Goal: Information Seeking & Learning: Learn about a topic

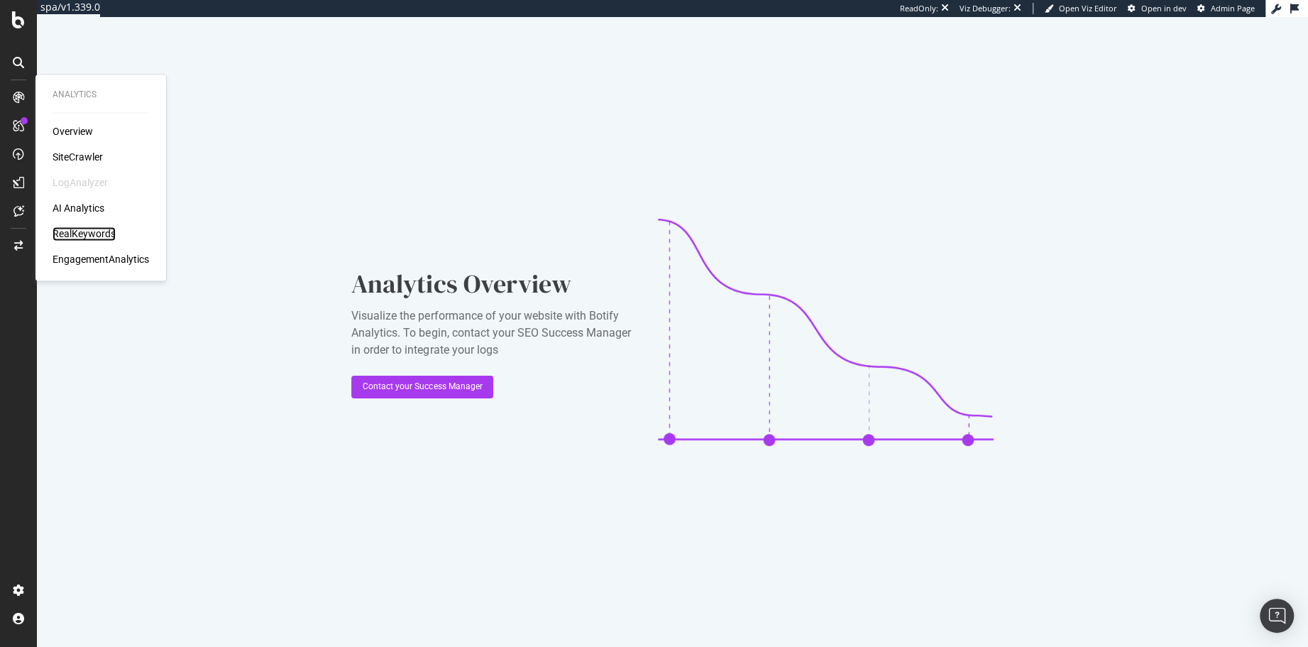
click at [77, 229] on div "RealKeywords" at bounding box center [84, 233] width 63 height 14
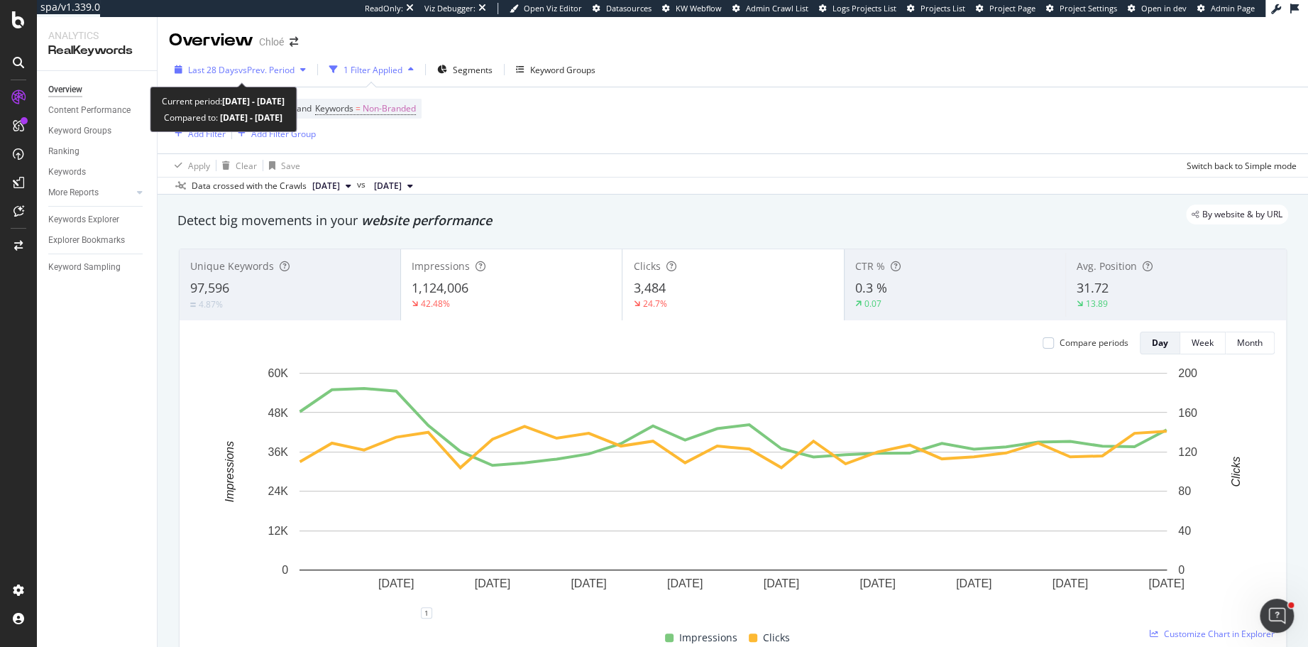
click at [257, 65] on span "vs Prev. Period" at bounding box center [266, 70] width 56 height 12
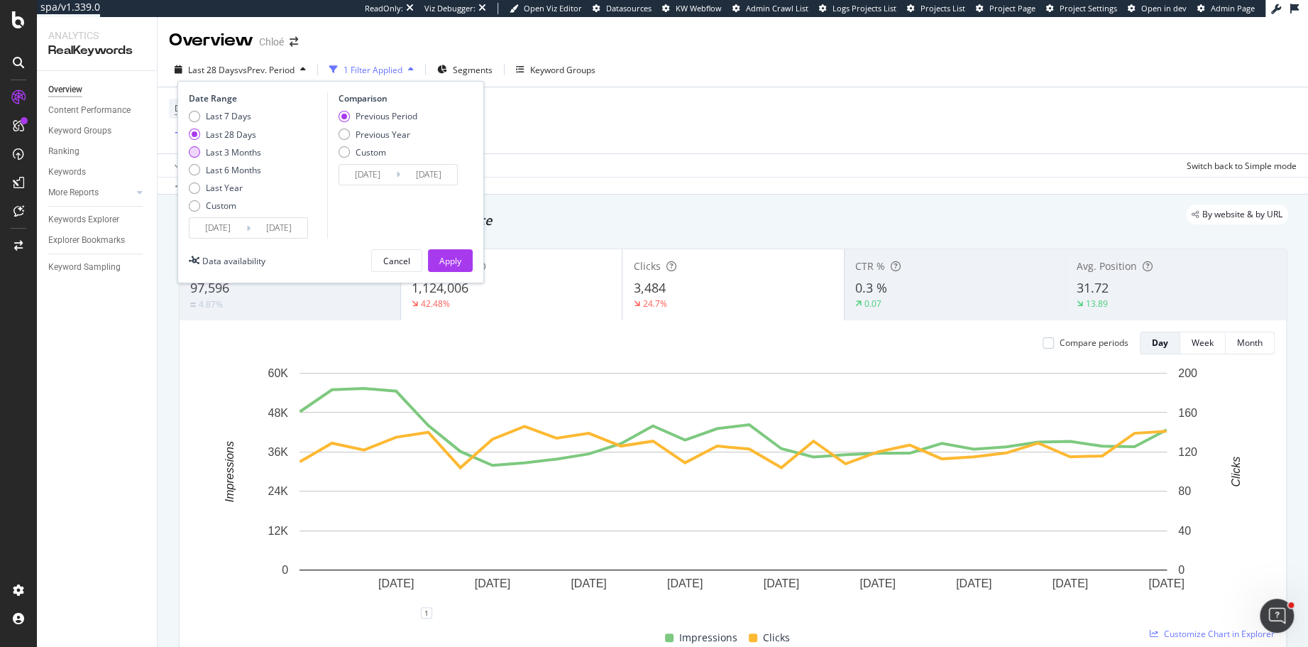
click at [194, 149] on div "Last 3 Months" at bounding box center [194, 151] width 11 height 11
type input "[DATE]"
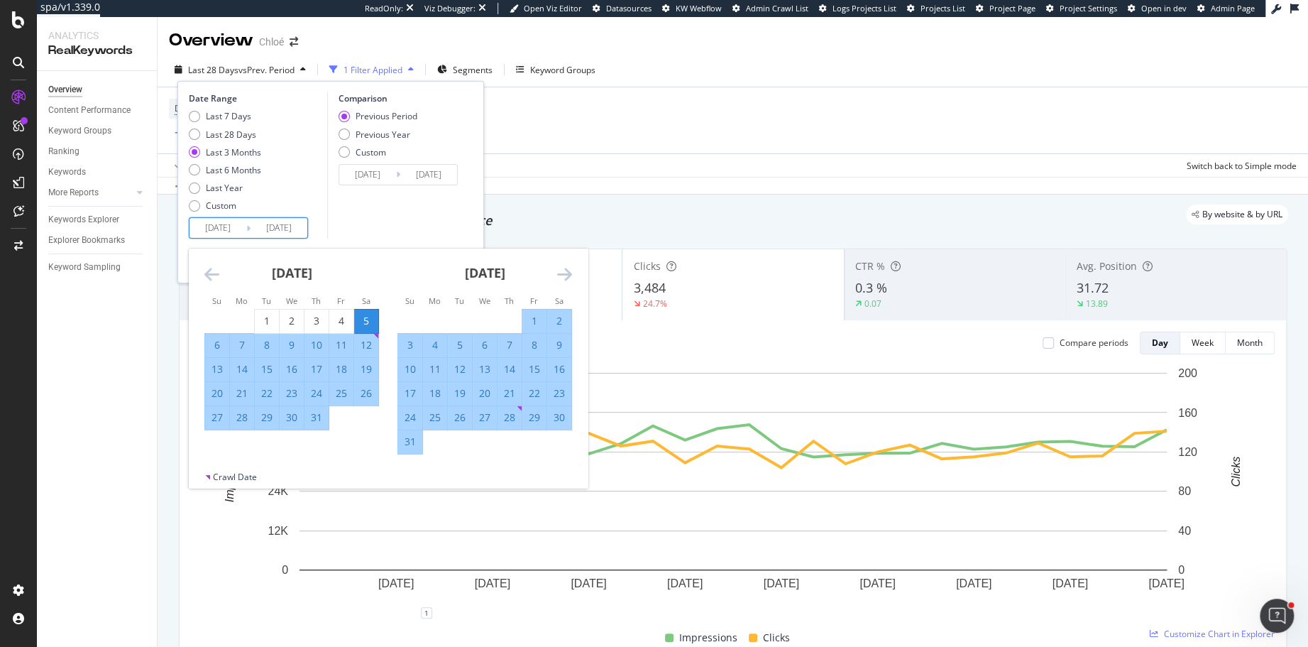
click at [210, 225] on input "[DATE]" at bounding box center [217, 228] width 57 height 20
click at [527, 314] on div "1" at bounding box center [534, 321] width 24 height 14
type input "[DATE]"
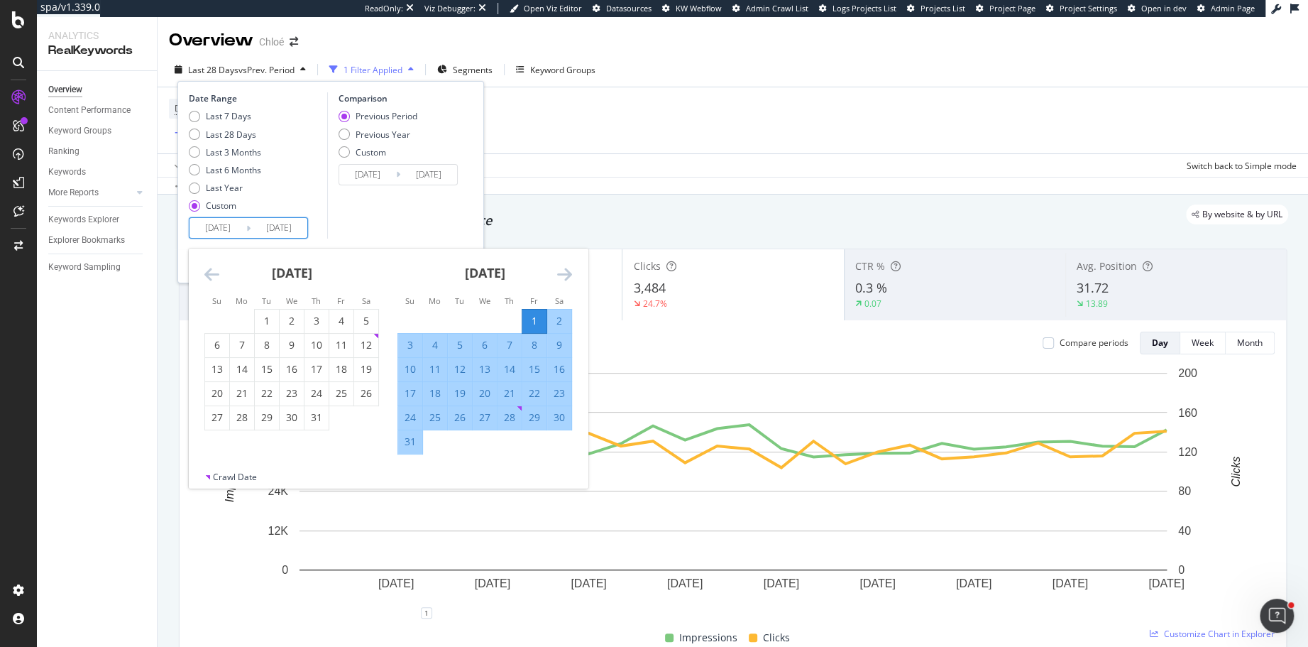
click at [406, 446] on div "31" at bounding box center [410, 441] width 24 height 14
type input "[DATE]"
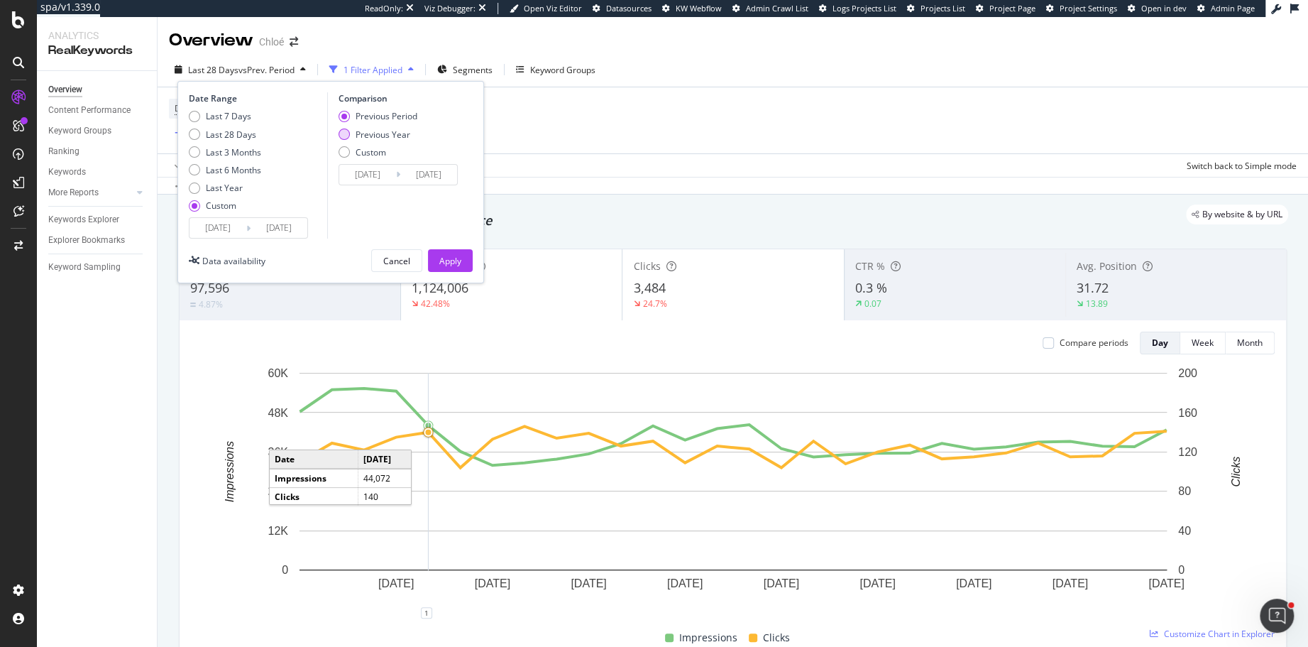
click at [356, 135] on div "Previous Year" at bounding box center [383, 134] width 55 height 12
type input "[DATE]"
click at [448, 250] on div "Apply" at bounding box center [450, 260] width 22 height 21
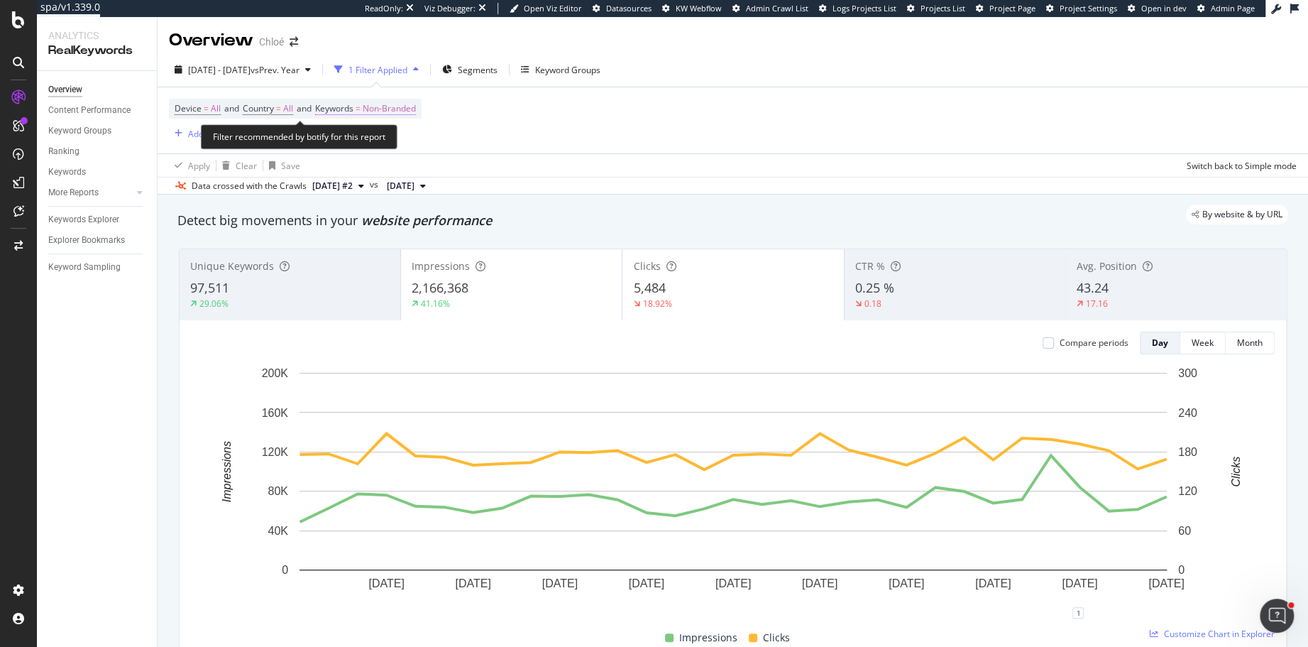
click at [400, 109] on span "Non-Branded" at bounding box center [389, 109] width 53 height 20
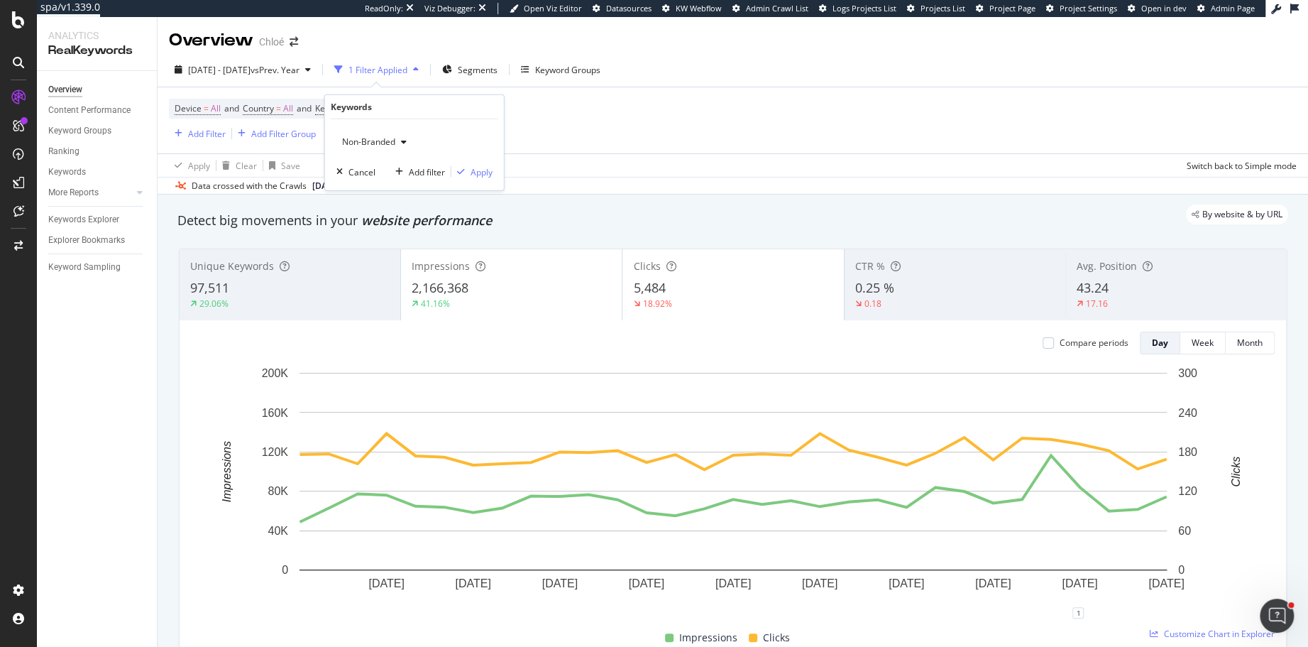
click at [382, 136] on span "Non-Branded" at bounding box center [365, 142] width 59 height 12
click at [383, 251] on span "All" at bounding box center [420, 252] width 145 height 13
click at [480, 172] on div "Apply" at bounding box center [482, 171] width 22 height 12
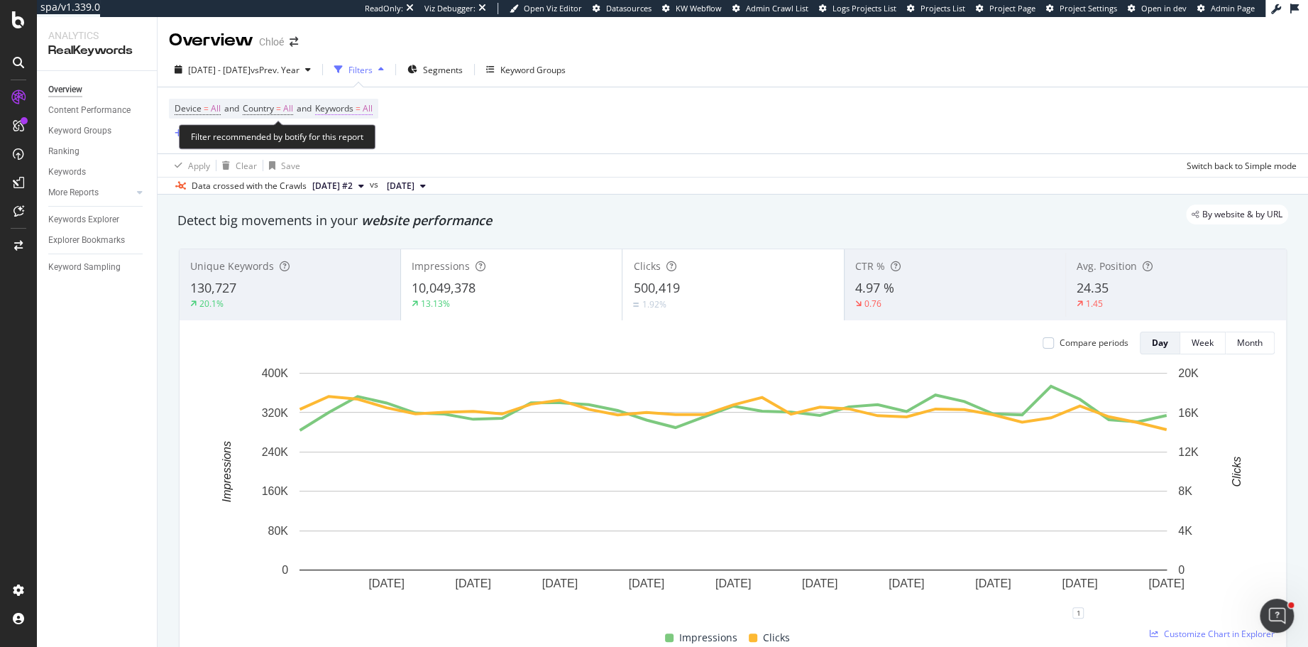
click at [361, 106] on span "=" at bounding box center [358, 108] width 5 height 12
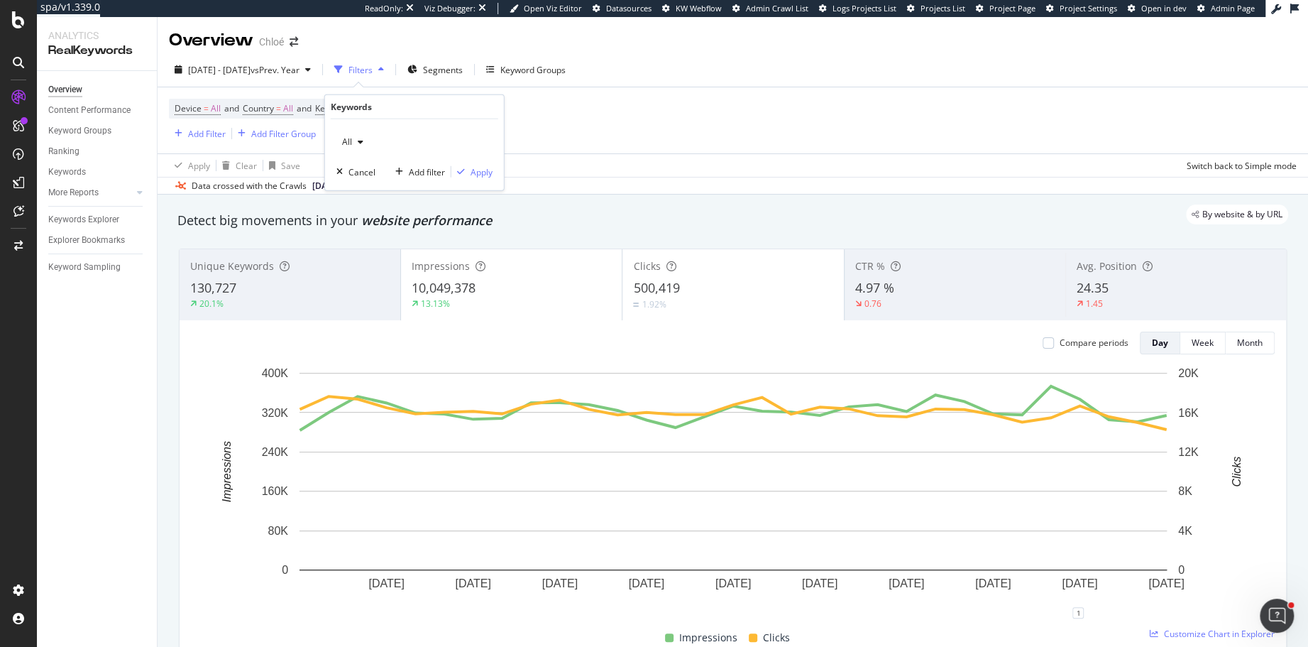
click at [358, 145] on icon "button" at bounding box center [361, 142] width 6 height 9
click at [400, 223] on div "Non-Branded & Anonymized queries" at bounding box center [419, 231] width 167 height 21
click at [496, 157] on div "Non-Branded & Anonymized queries Cancel Add filter Apply" at bounding box center [420, 154] width 190 height 71
click at [496, 172] on div "Apply" at bounding box center [493, 171] width 22 height 12
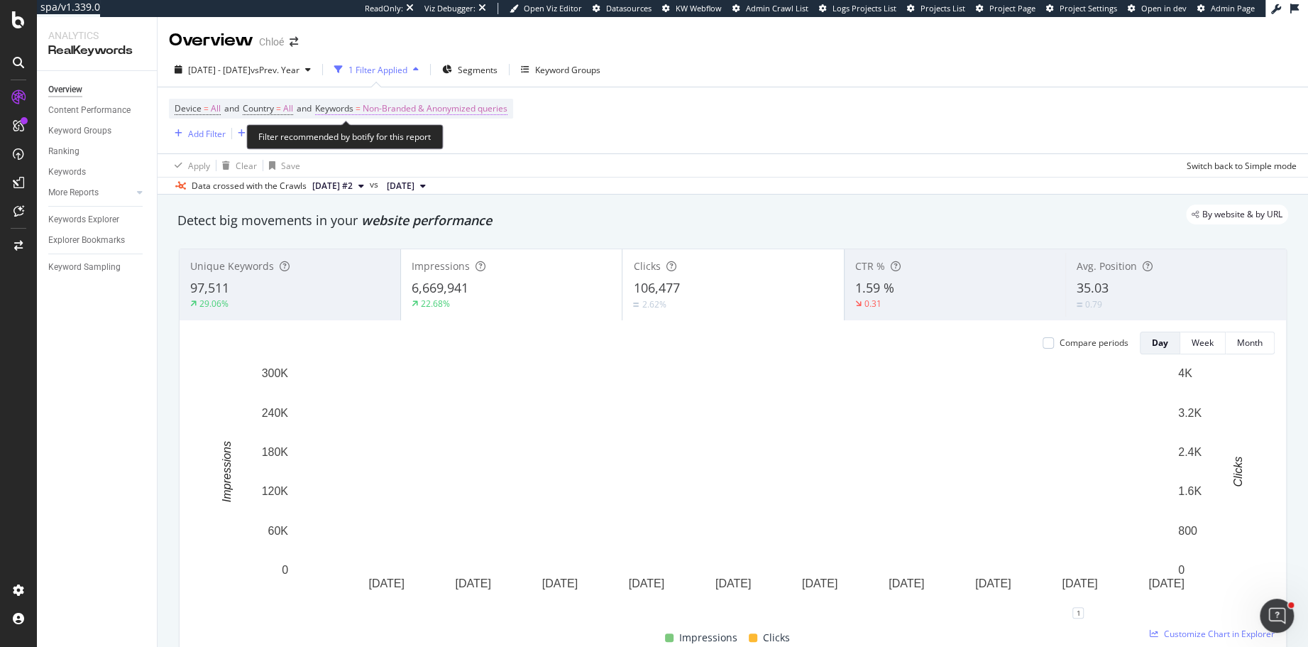
click at [496, 112] on span "Non-Branded & Anonymized queries" at bounding box center [435, 109] width 145 height 20
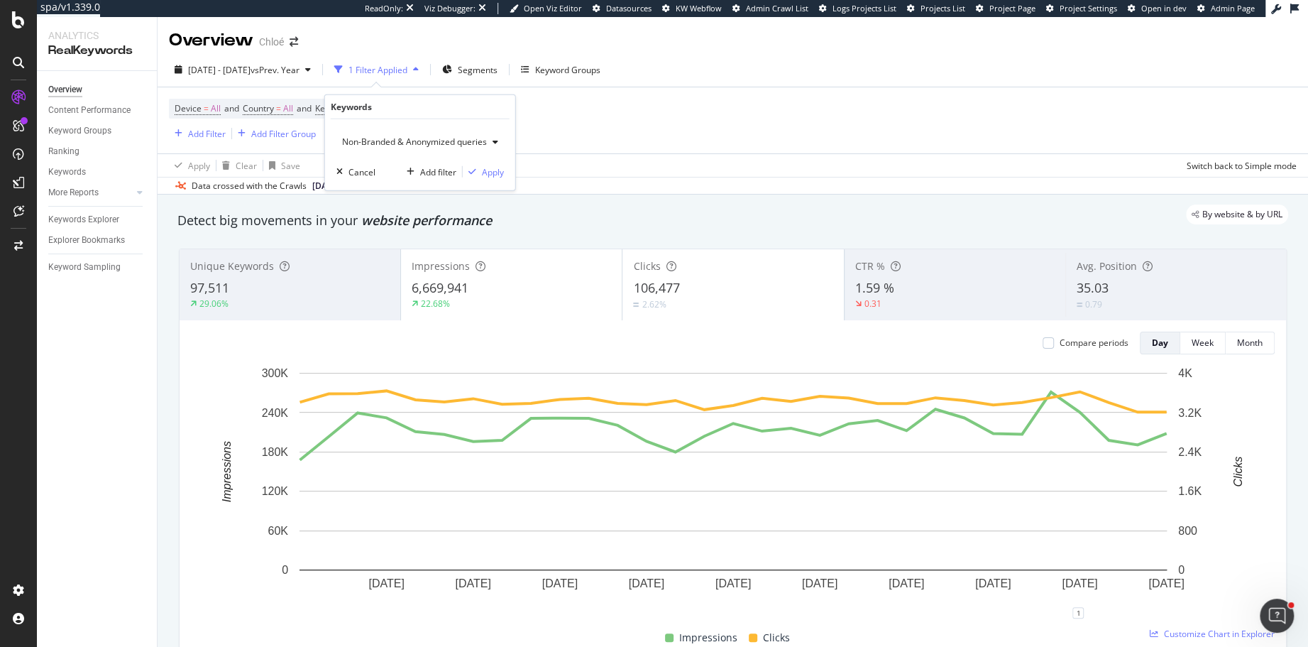
click at [368, 144] on span "Non-Branded & Anonymized queries" at bounding box center [411, 142] width 150 height 12
click at [369, 185] on span "Branded" at bounding box center [422, 190] width 148 height 13
click at [487, 170] on div "Apply" at bounding box center [482, 171] width 22 height 12
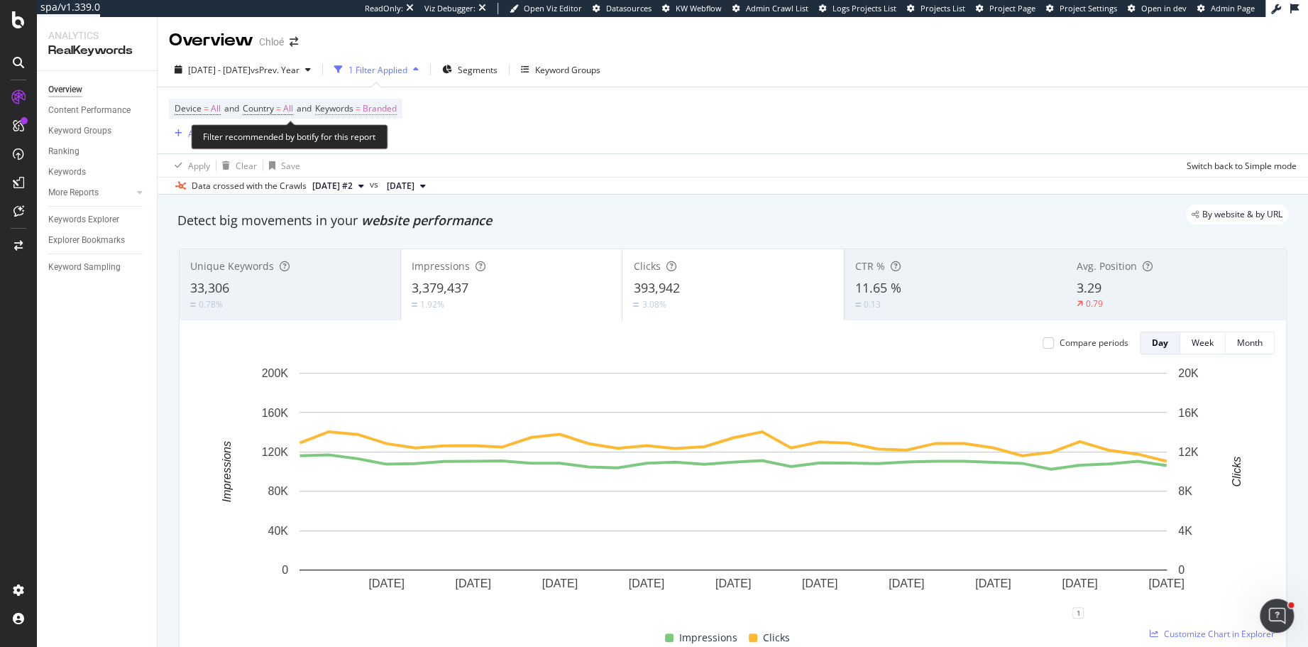
click at [390, 109] on span "Branded" at bounding box center [380, 109] width 34 height 20
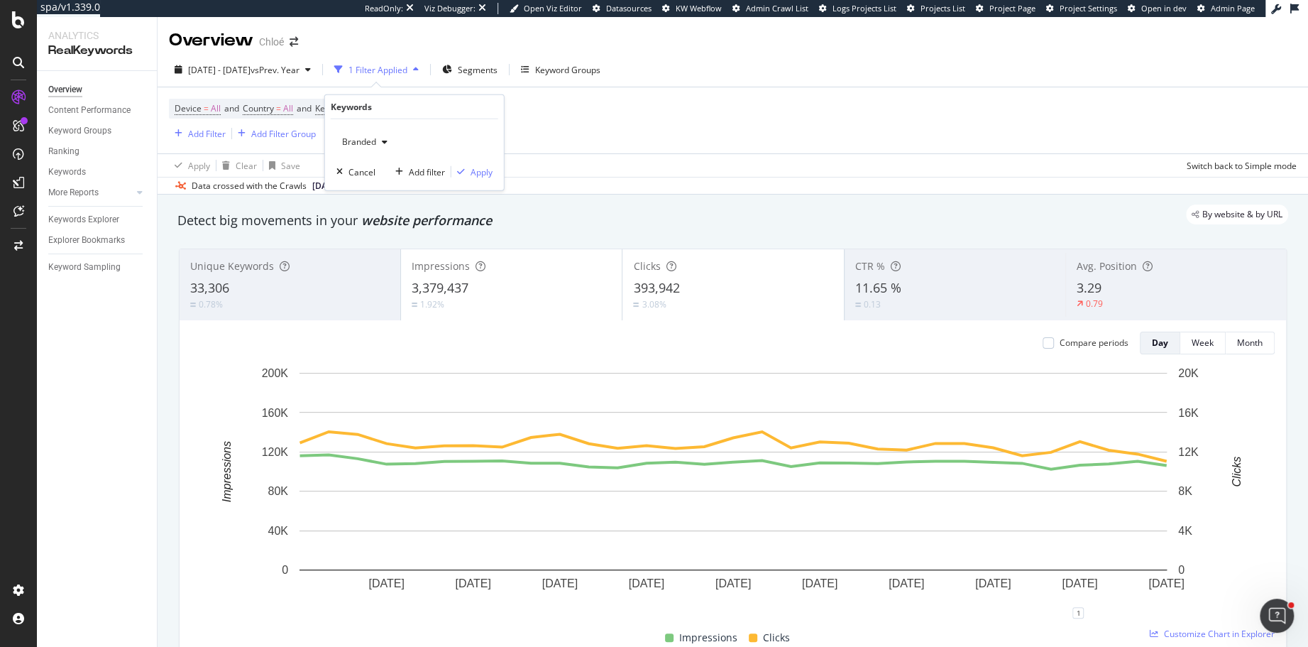
click at [372, 146] on span "Branded" at bounding box center [356, 142] width 40 height 12
click at [372, 230] on span "Non-Branded & Anonymized queries" at bounding box center [420, 231] width 145 height 13
click at [485, 170] on div "Apply" at bounding box center [493, 171] width 22 height 12
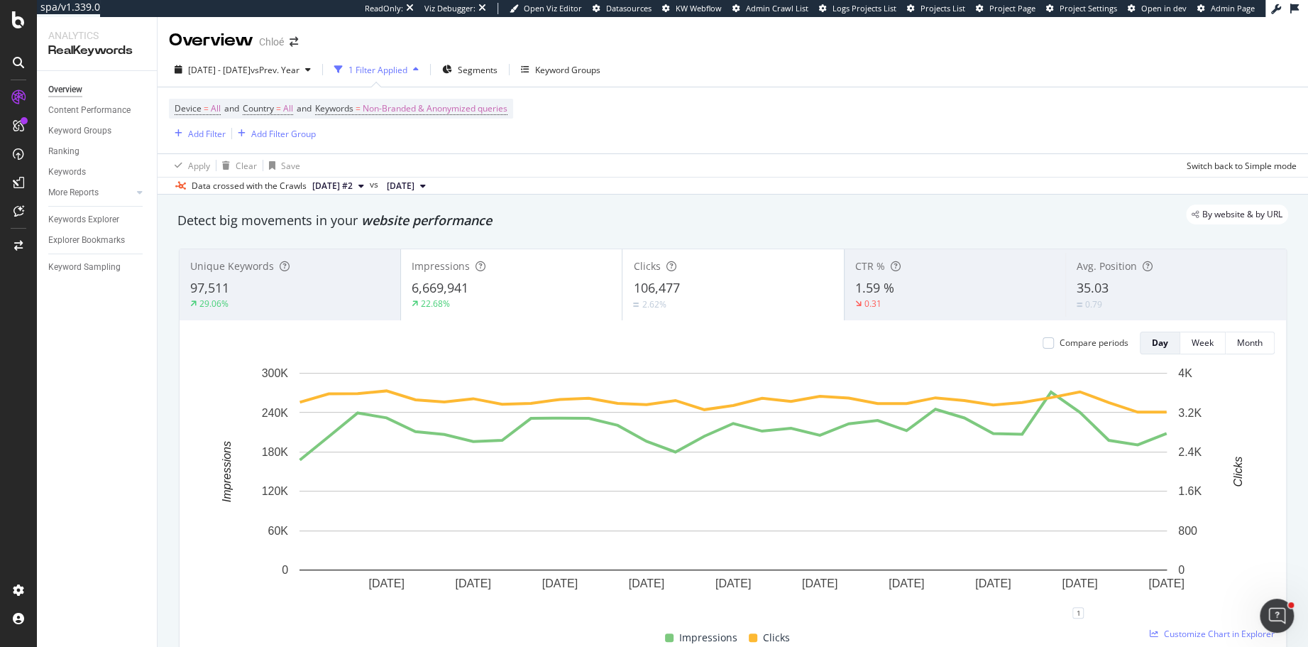
click at [501, 277] on div "Impressions 6,669,941 22.68%" at bounding box center [511, 285] width 221 height 64
